Goal: Information Seeking & Learning: Understand process/instructions

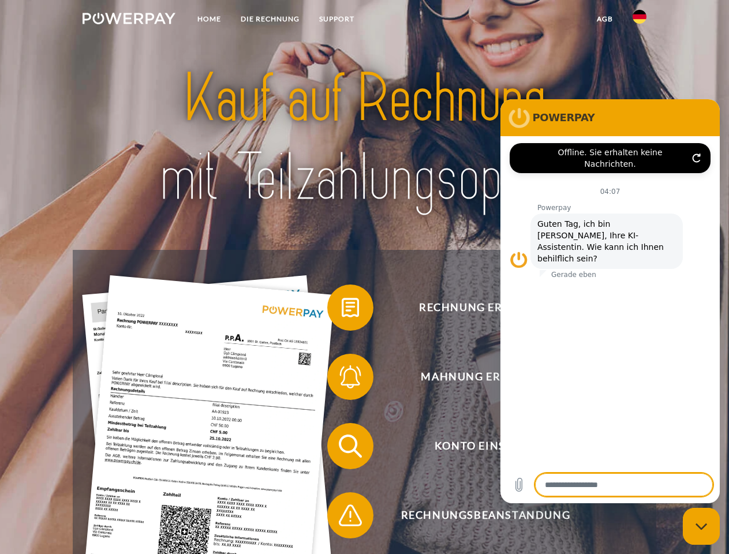
click at [129, 20] on img at bounding box center [129, 19] width 93 height 12
click at [639, 20] on img at bounding box center [639, 17] width 14 height 14
click at [604, 19] on link "agb" at bounding box center [605, 19] width 36 height 21
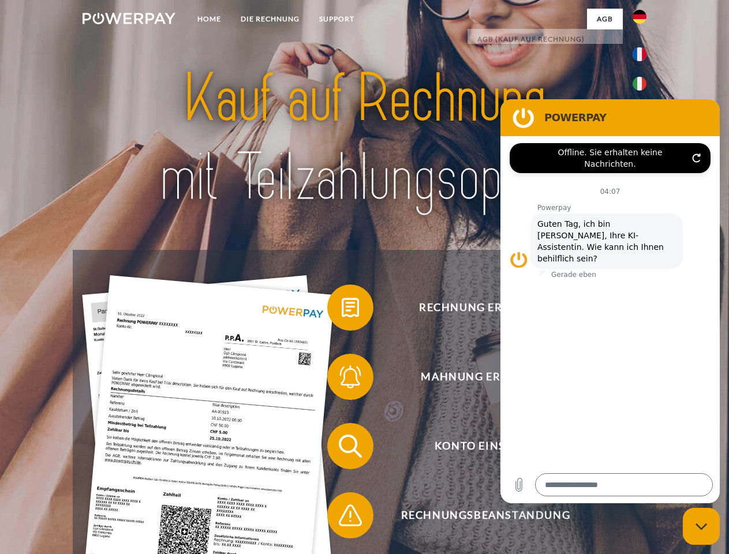
click at [342, 310] on span at bounding box center [333, 308] width 58 height 58
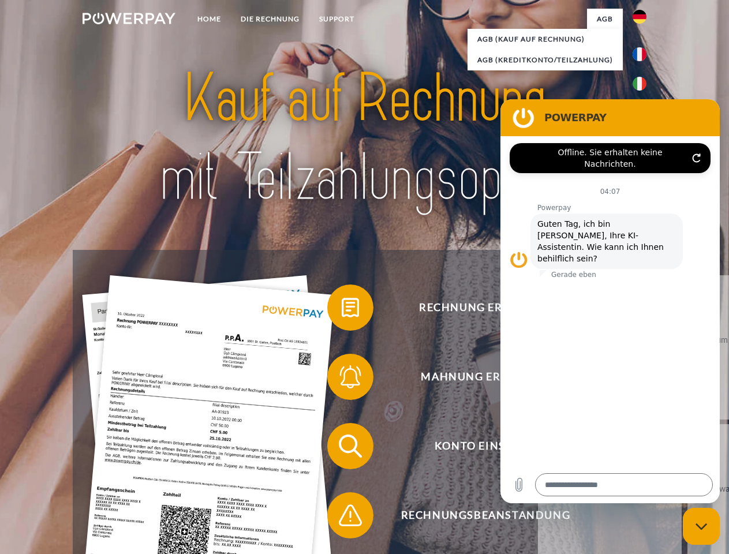
click at [342, 379] on span at bounding box center [333, 377] width 58 height 58
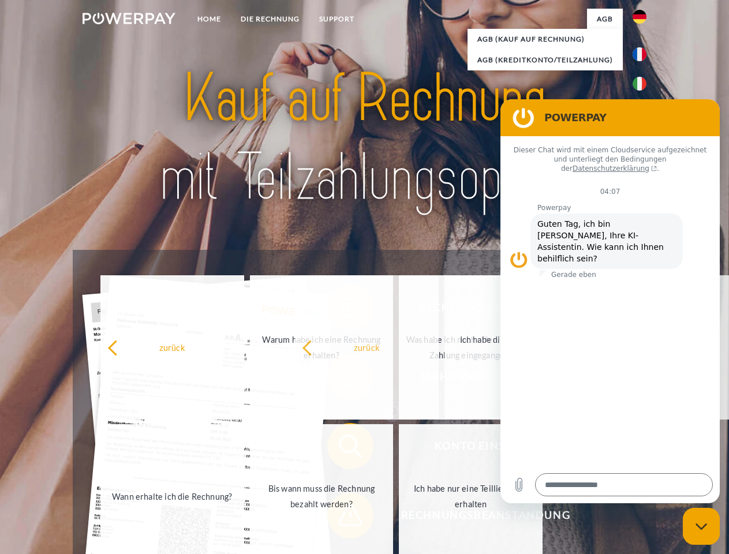
click at [342, 518] on span at bounding box center [333, 515] width 58 height 58
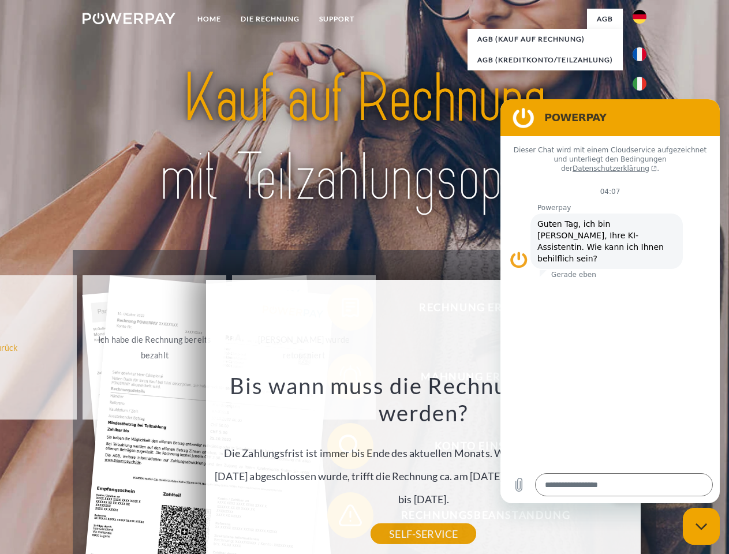
click at [701, 526] on icon "Messaging-Fenster schließen" at bounding box center [701, 527] width 12 height 8
type textarea "*"
